Goal: Transaction & Acquisition: Purchase product/service

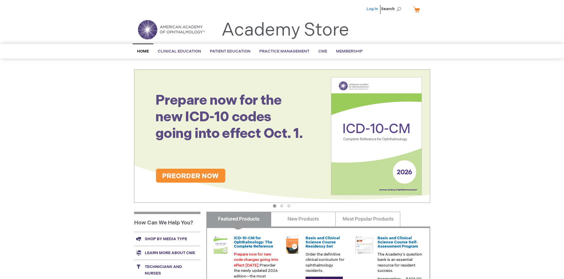
click at [373, 9] on link "Log In" at bounding box center [373, 9] width 12 height 5
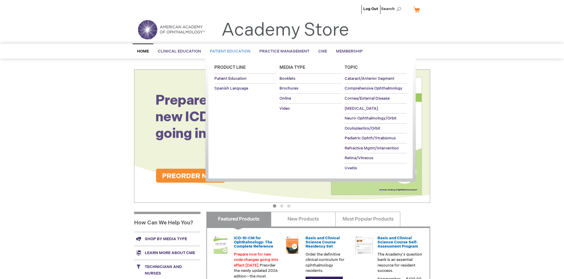
click at [229, 51] on span "Patient Education" at bounding box center [230, 51] width 41 height 5
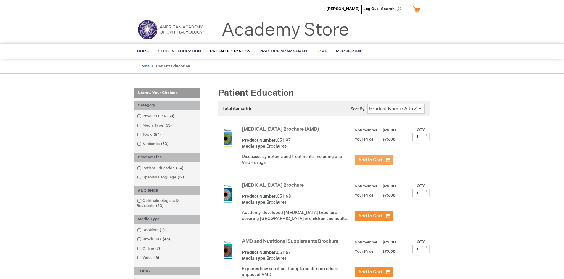
click at [373, 160] on span "Add to Cart" at bounding box center [370, 160] width 24 height 6
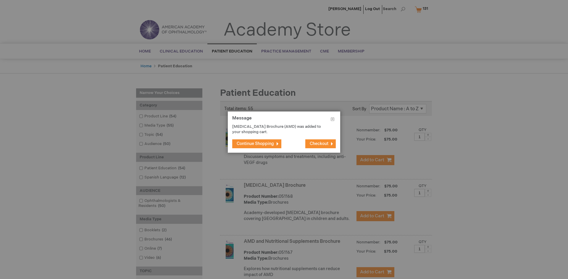
click at [256, 143] on span "Continue Shopping" at bounding box center [255, 143] width 37 height 5
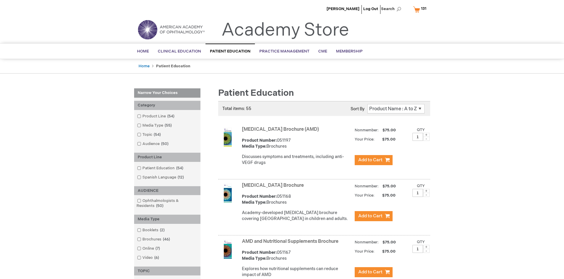
click at [291, 244] on link "AMD and Nutritional Supplements Brochure" at bounding box center [290, 241] width 97 height 6
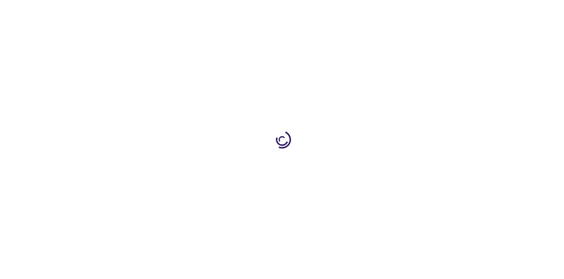
type input "1"
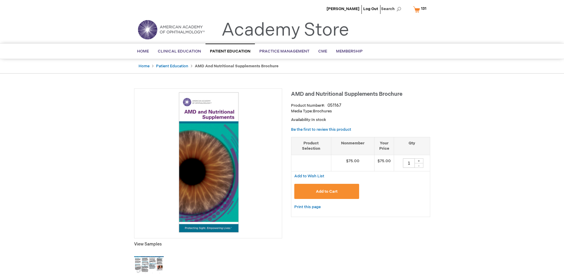
click at [327, 191] on span "Add to Cart" at bounding box center [327, 191] width 22 height 5
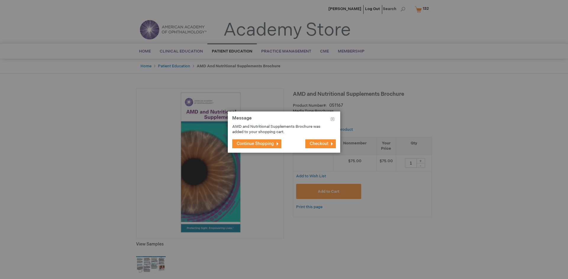
click at [256, 143] on span "Continue Shopping" at bounding box center [255, 143] width 37 height 5
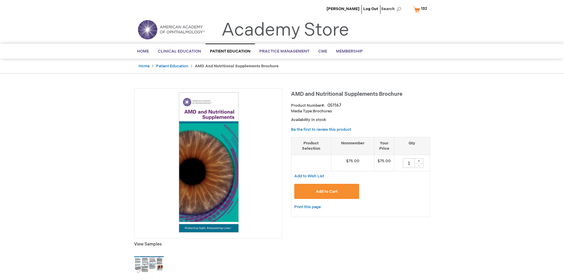
click at [421, 9] on span "132" at bounding box center [424, 8] width 6 height 5
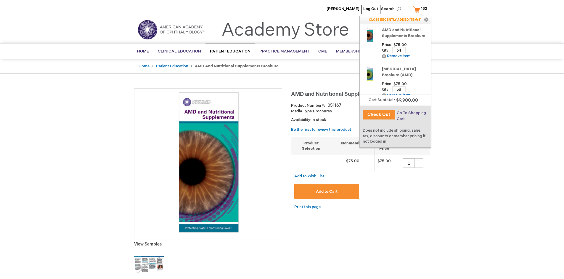
click at [411, 113] on span "Go To Shopping Cart" at bounding box center [411, 115] width 29 height 11
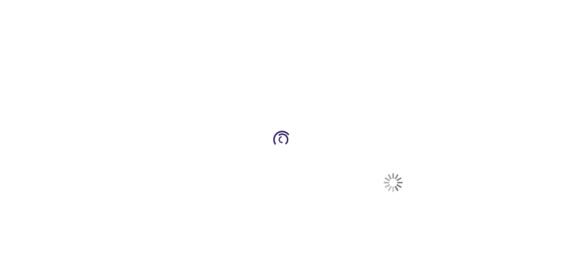
select select "US"
select select "41"
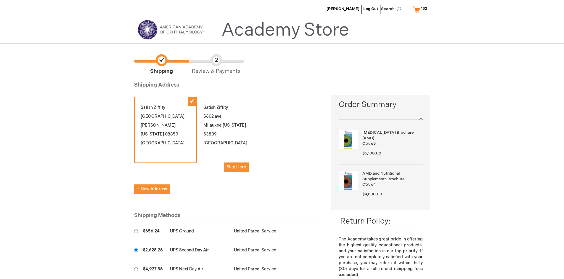
click at [136, 250] on input "radio" at bounding box center [136, 250] width 4 height 4
